Goal: Leave review/rating: Leave review/rating

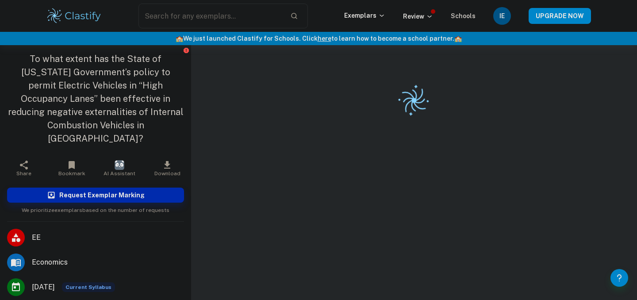
scroll to position [45, 0]
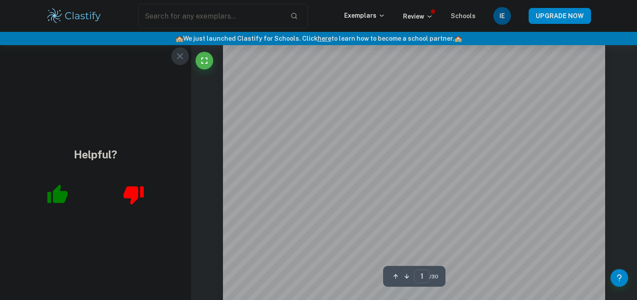
click at [181, 58] on icon "button" at bounding box center [180, 56] width 6 height 6
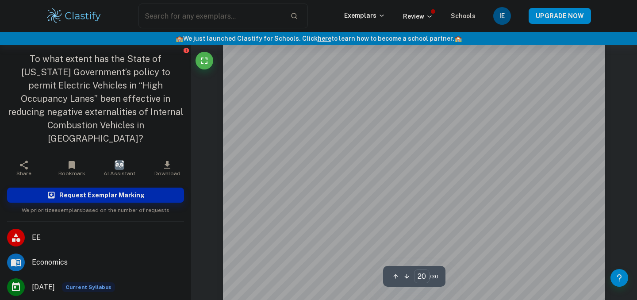
scroll to position [9852, 0]
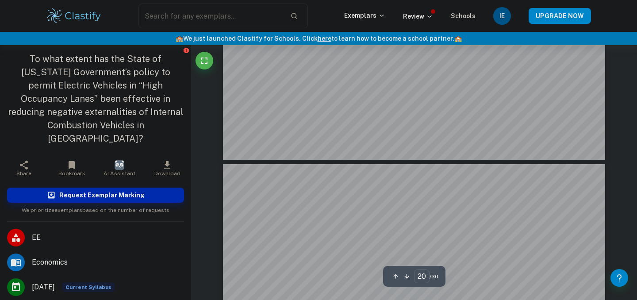
type input "19"
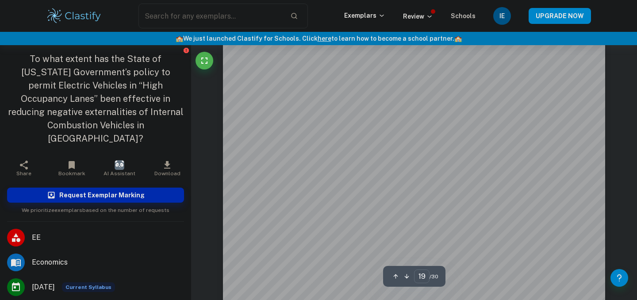
scroll to position [9370, 0]
